Goal: Complete application form

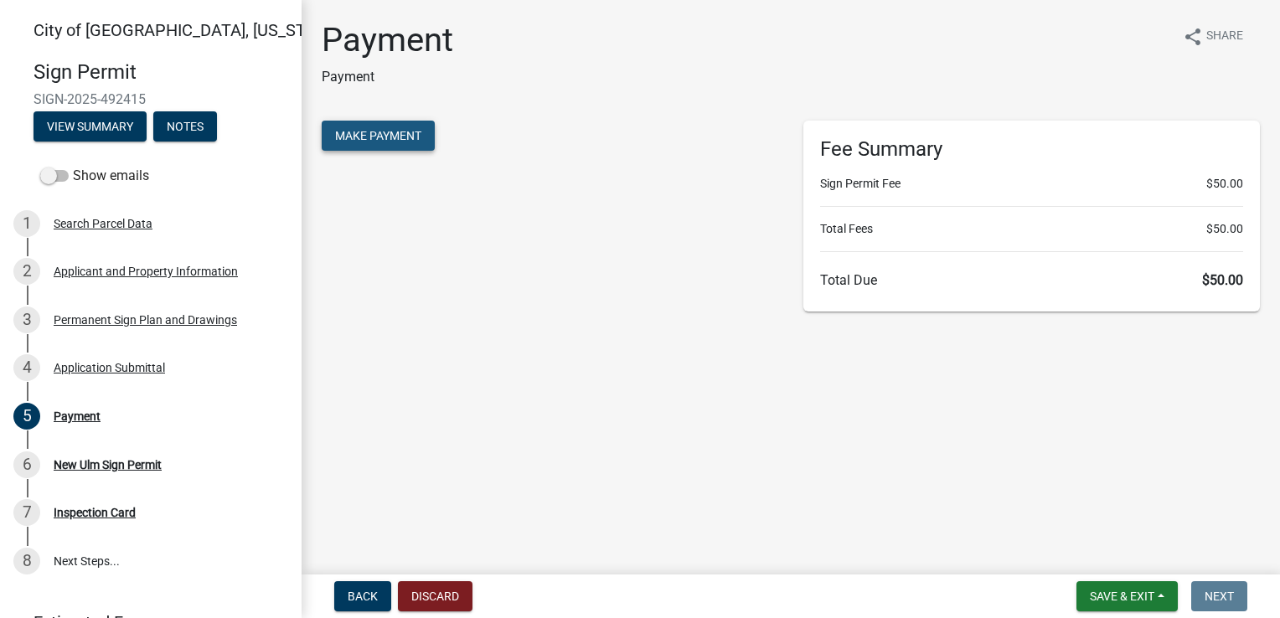
click at [404, 131] on span "Make Payment" at bounding box center [378, 135] width 86 height 13
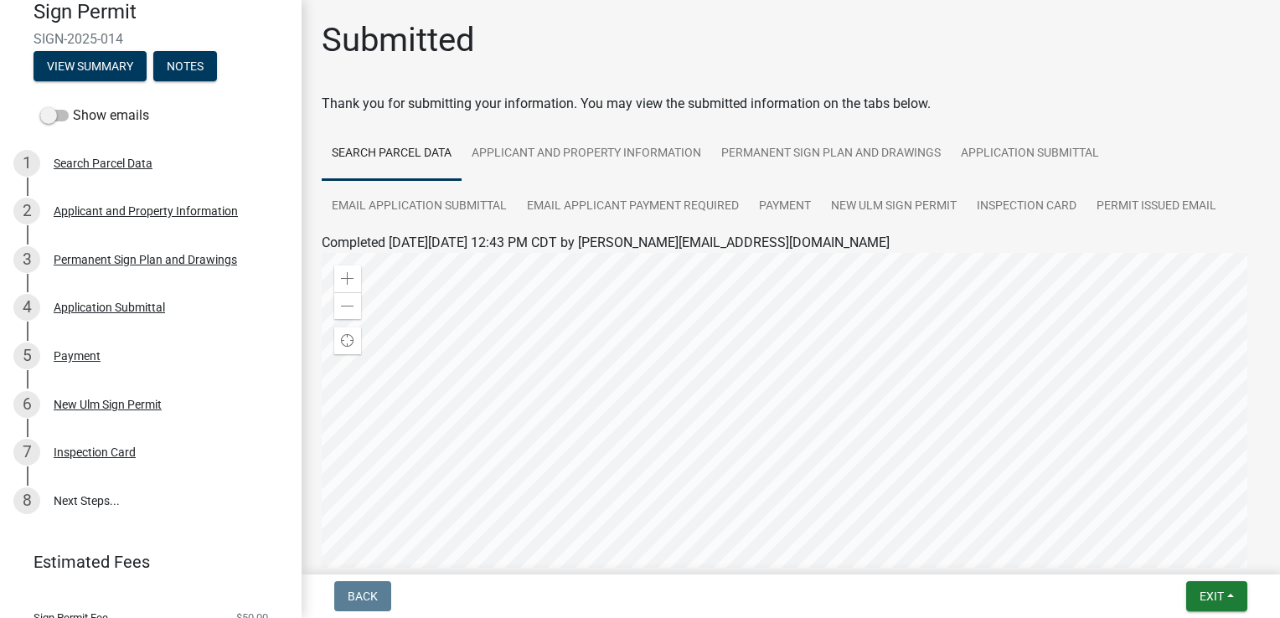
scroll to position [122, 0]
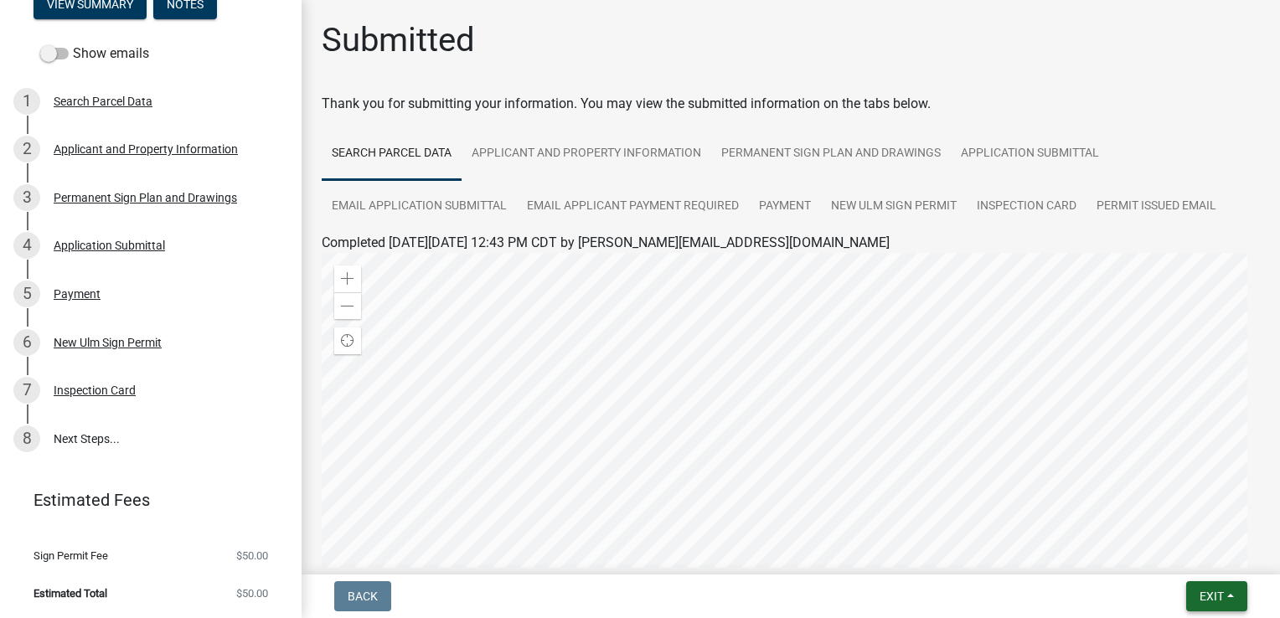
click at [1209, 594] on span "Exit" at bounding box center [1211, 596] width 24 height 13
click at [1177, 553] on button "Save & Exit" at bounding box center [1181, 553] width 134 height 40
